Goal: Task Accomplishment & Management: Check status

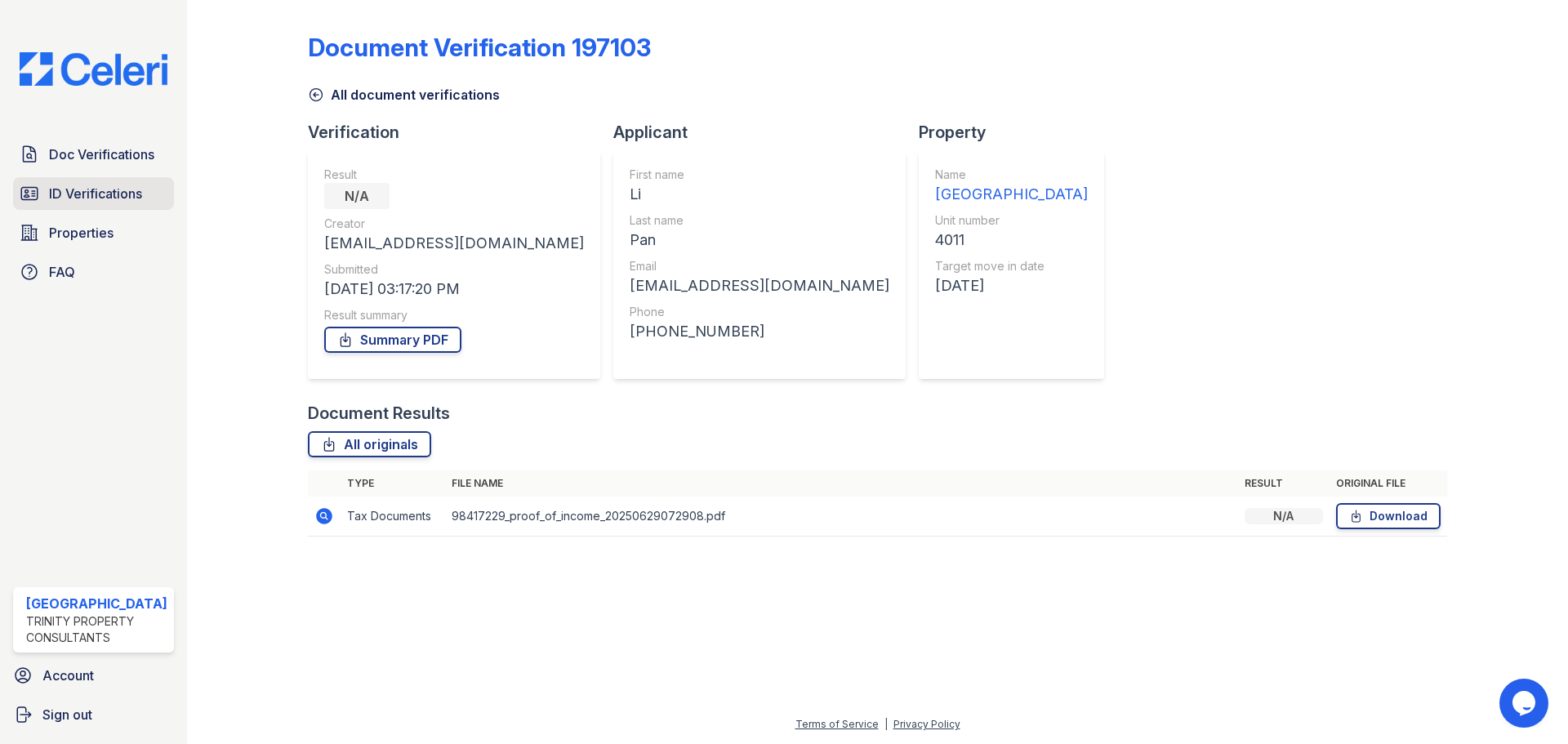
click at [84, 194] on span "ID Verifications" at bounding box center [96, 193] width 93 height 19
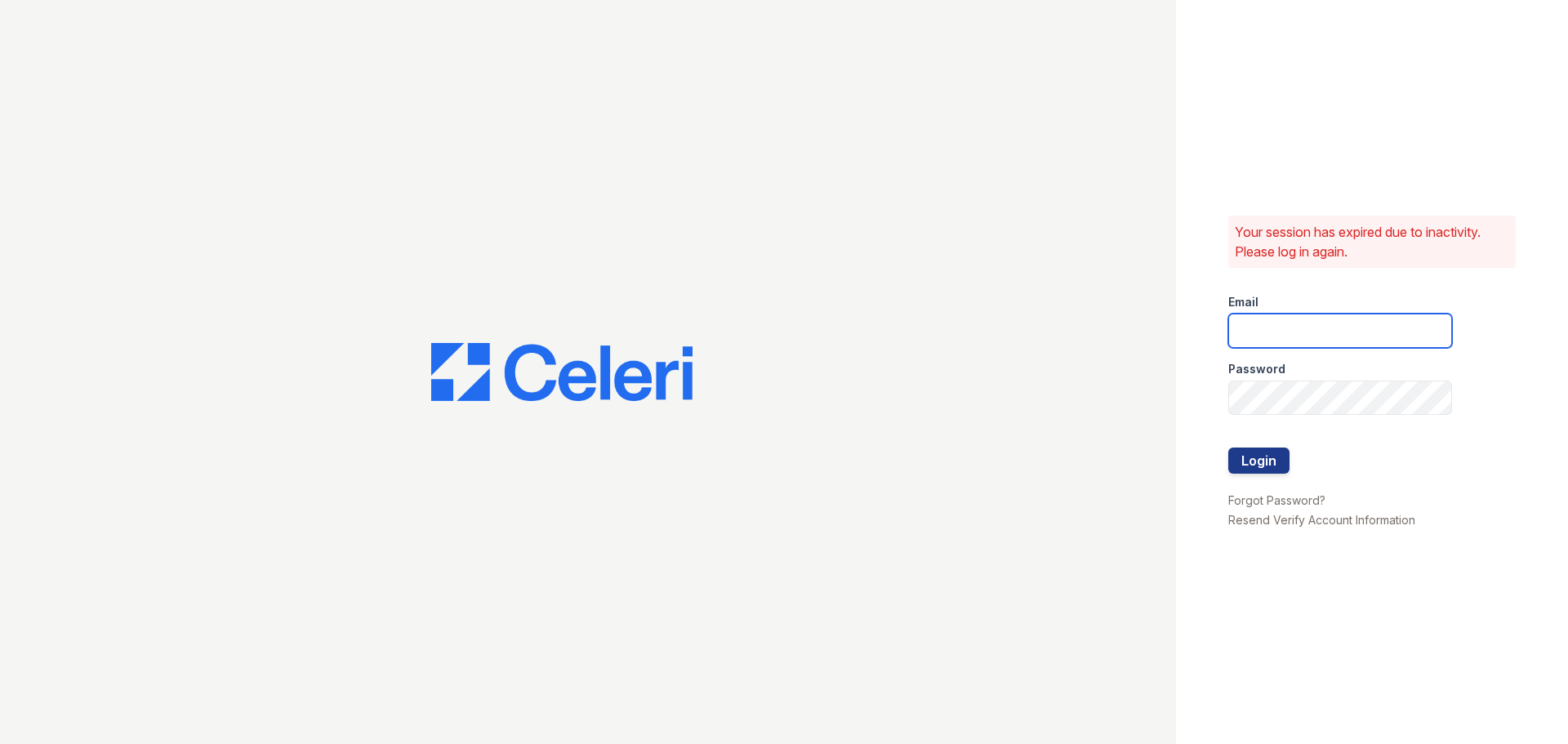
type input "[EMAIL_ADDRESS][DOMAIN_NAME]"
click at [1264, 457] on button "Login" at bounding box center [1259, 461] width 62 height 26
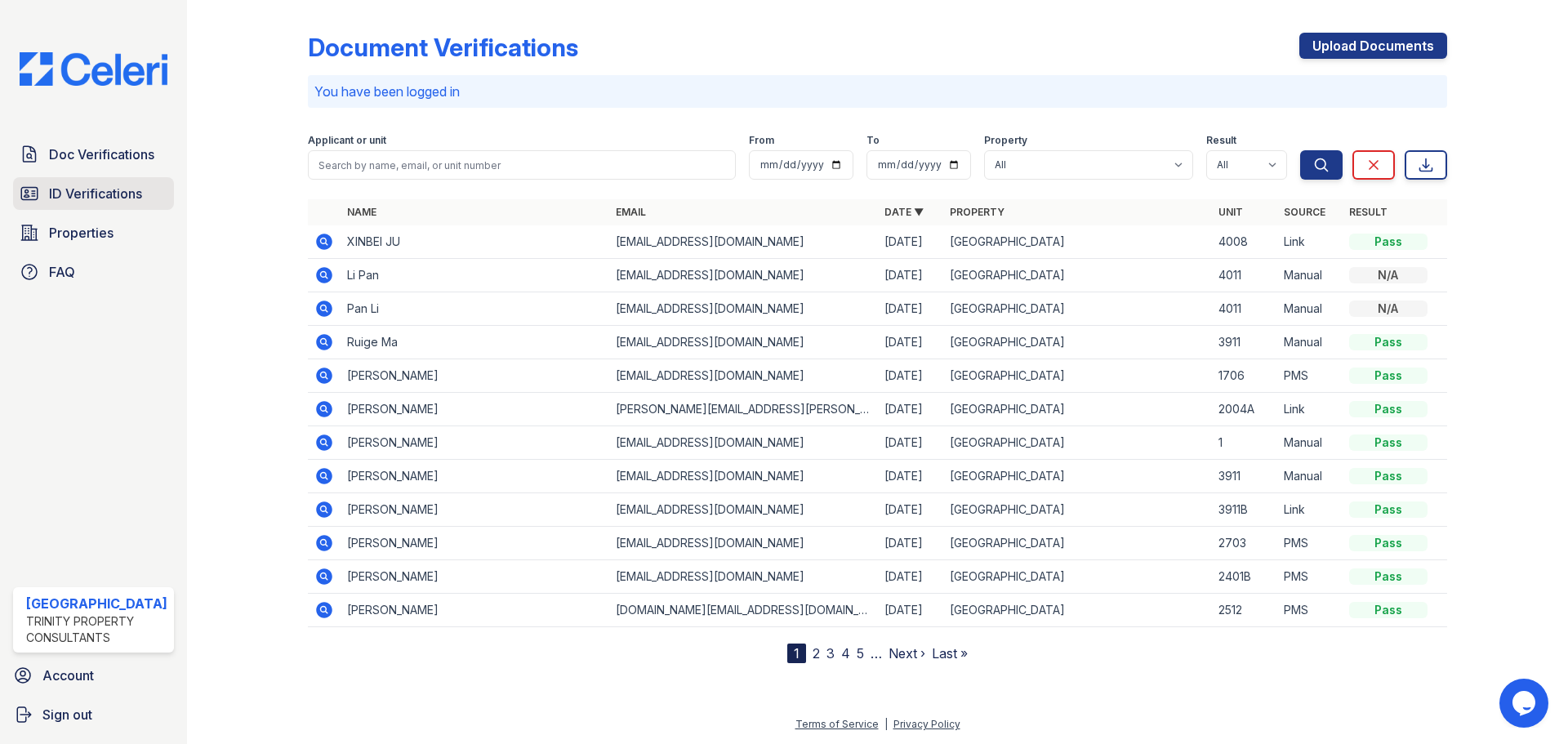
click at [99, 199] on span "ID Verifications" at bounding box center [96, 193] width 93 height 19
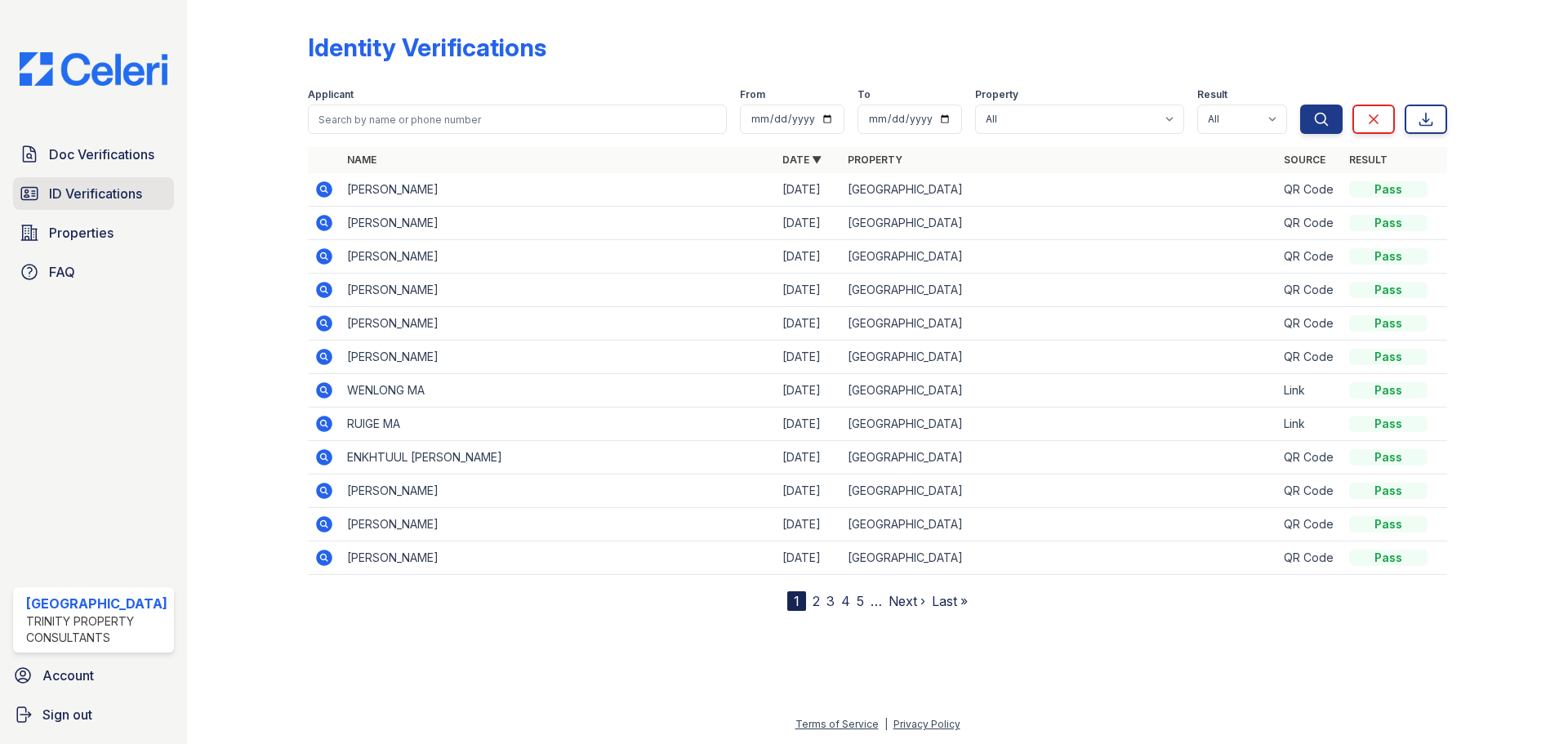
click at [80, 195] on span "ID Verifications" at bounding box center [96, 193] width 93 height 19
click at [114, 184] on span "ID Verifications" at bounding box center [96, 193] width 93 height 19
click at [323, 254] on icon at bounding box center [323, 255] width 4 height 4
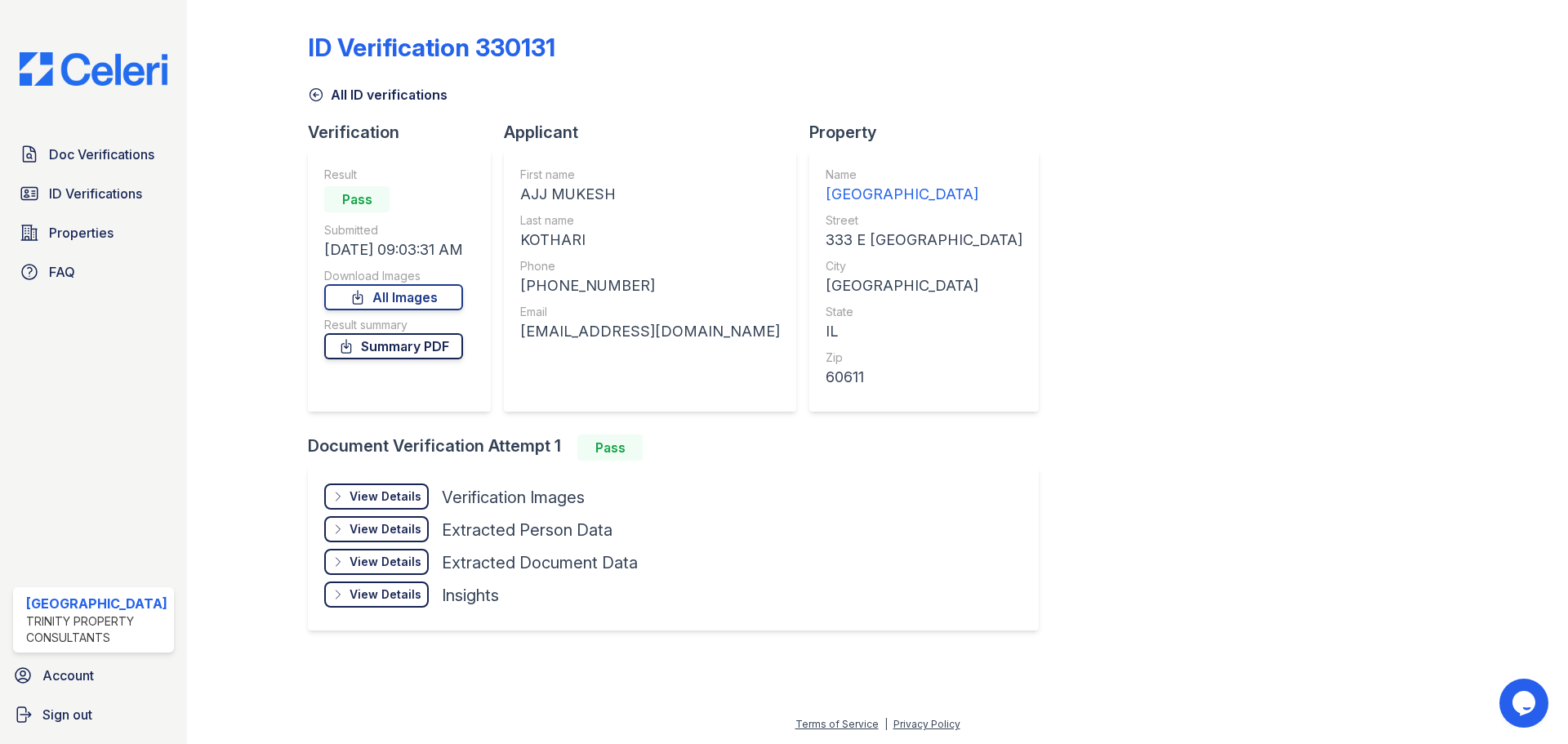
click at [367, 349] on link "Summary PDF" at bounding box center [393, 346] width 139 height 26
click at [393, 293] on link "All Images" at bounding box center [393, 297] width 139 height 26
